Goal: Transaction & Acquisition: Purchase product/service

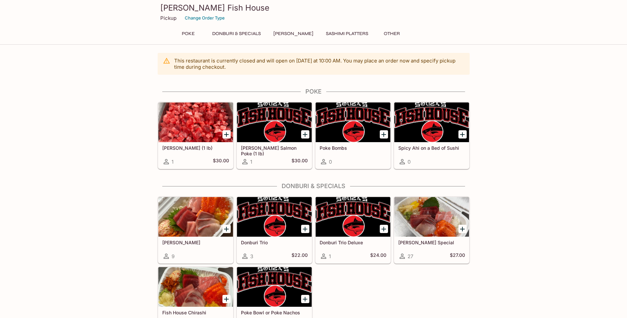
click at [226, 34] on button "Donburi & Specials" at bounding box center [237, 33] width 56 height 9
click at [187, 32] on button "Poke" at bounding box center [189, 33] width 30 height 9
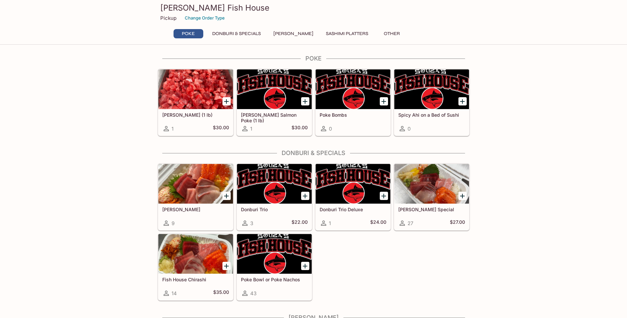
click at [263, 250] on div at bounding box center [274, 254] width 75 height 40
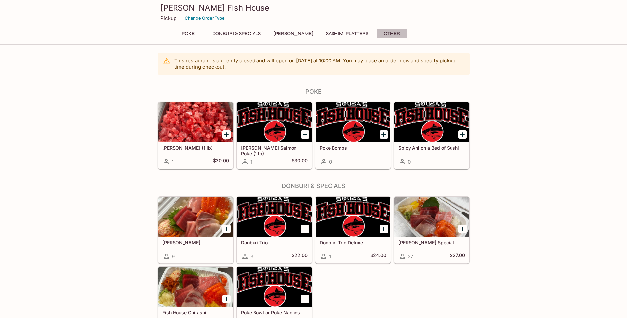
click at [383, 31] on button "Other" at bounding box center [392, 33] width 30 height 9
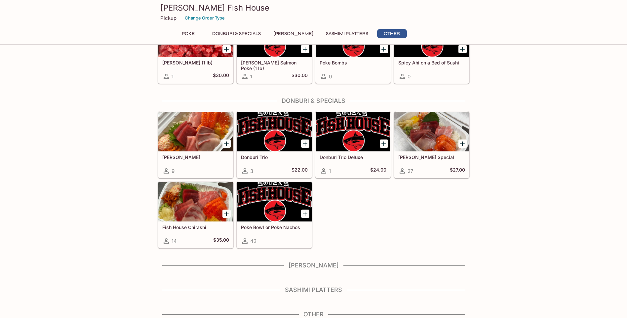
scroll to position [89, 0]
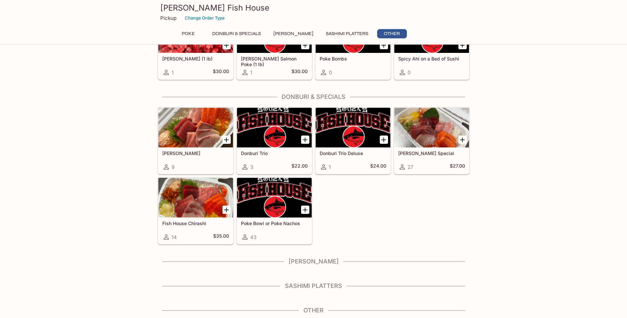
click at [309, 307] on h4 "Other" at bounding box center [314, 310] width 312 height 7
